Goal: Information Seeking & Learning: Learn about a topic

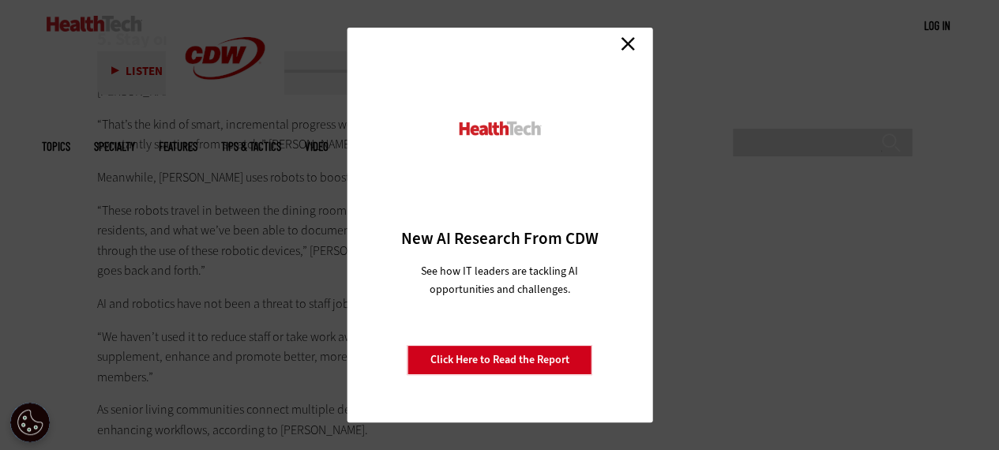
scroll to position [4029, 0]
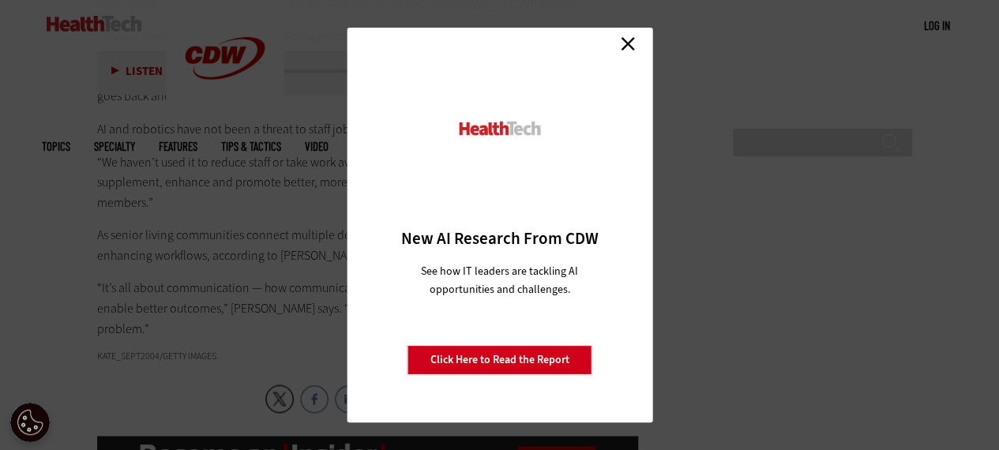
click at [634, 40] on link "Close" at bounding box center [628, 44] width 24 height 24
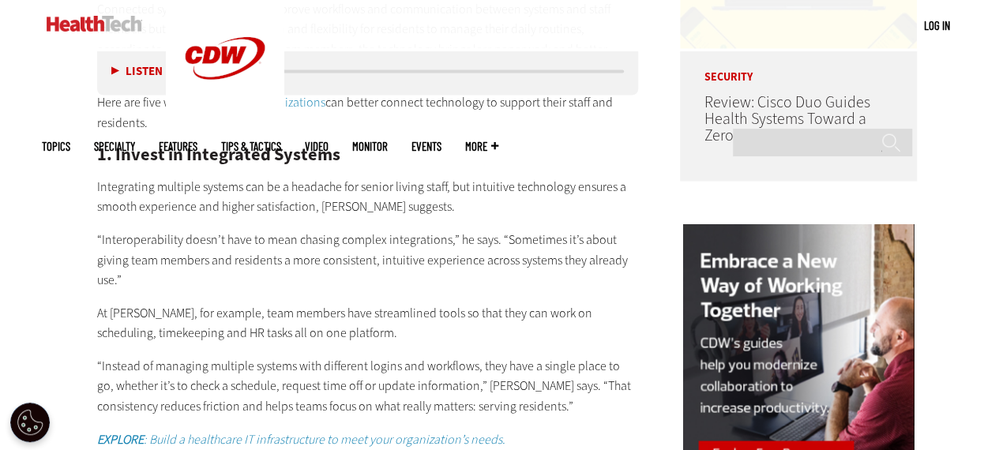
scroll to position [1659, 0]
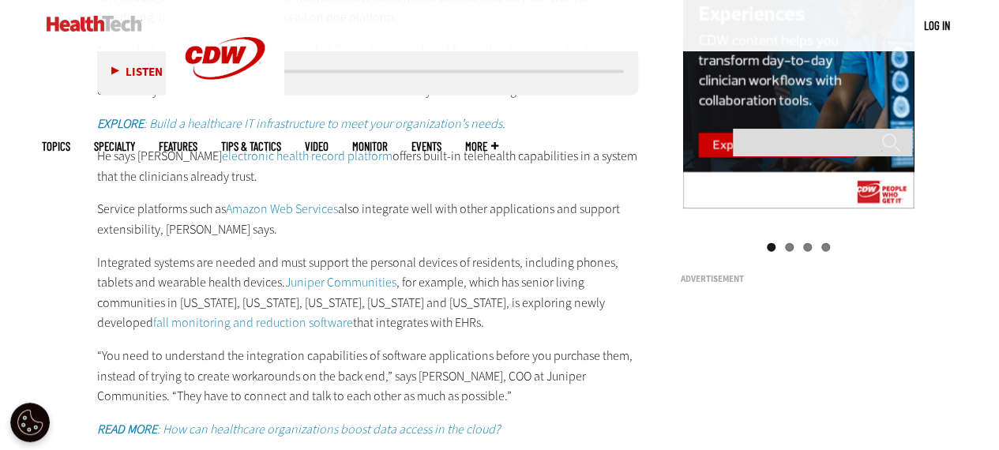
click at [231, 314] on link "fall monitoring and reduction software" at bounding box center [253, 322] width 200 height 17
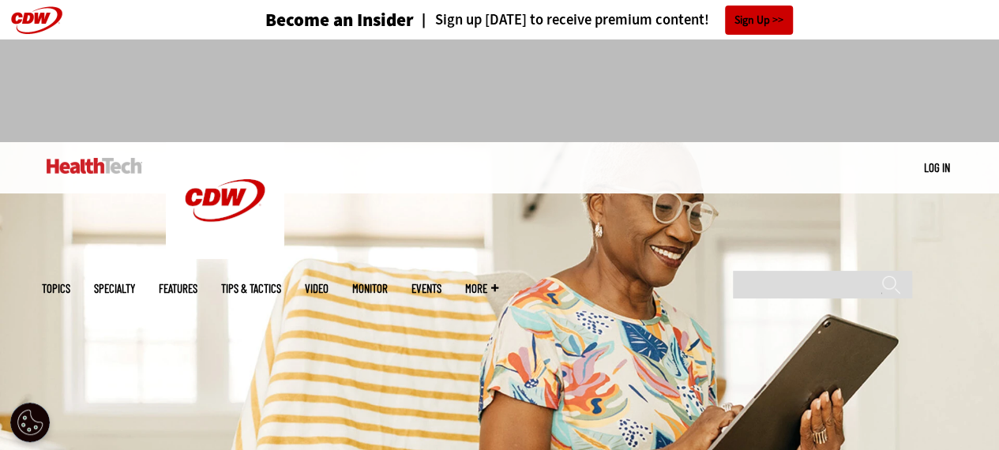
click at [76, 159] on img at bounding box center [95, 166] width 96 height 16
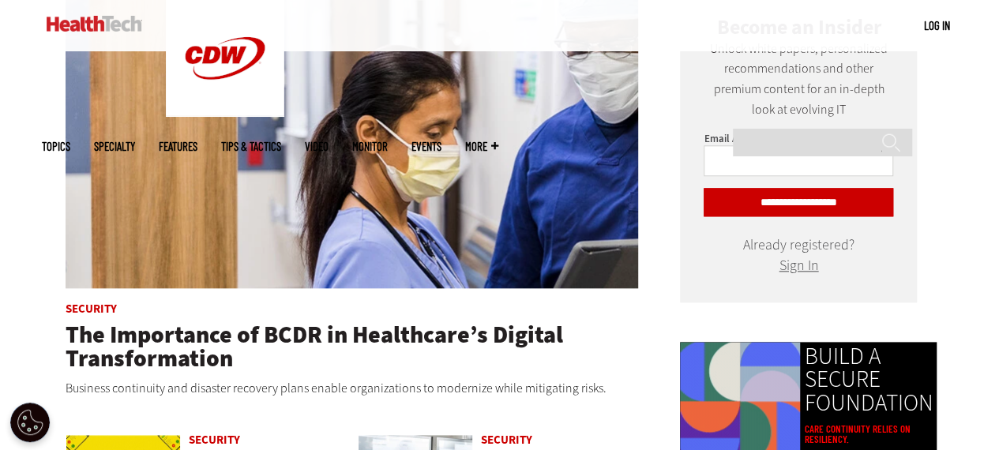
scroll to position [790, 0]
